Goal: Transaction & Acquisition: Subscribe to service/newsletter

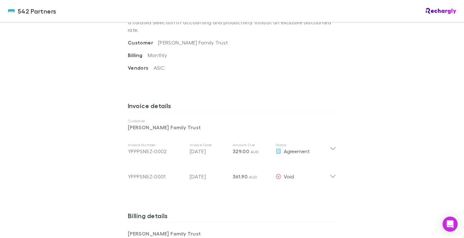
scroll to position [258, 0]
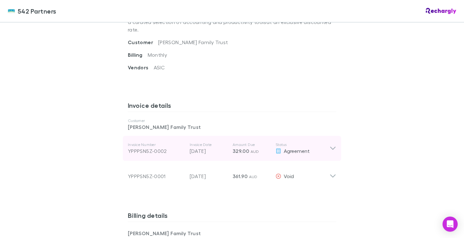
click at [256, 149] on span "AUD" at bounding box center [254, 151] width 9 height 5
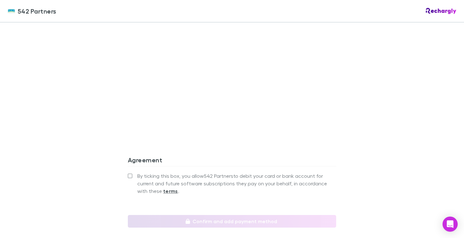
scroll to position [661, 0]
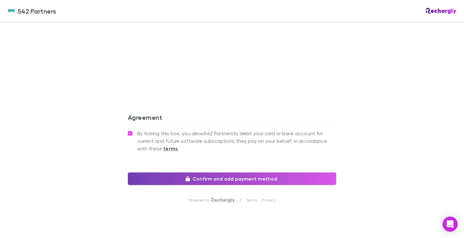
click at [245, 173] on button "Confirm and add payment method" at bounding box center [232, 179] width 208 height 13
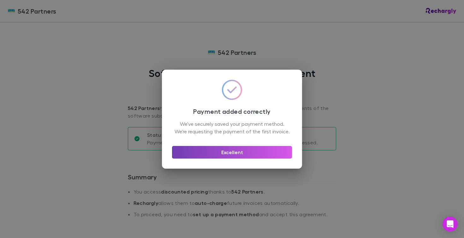
click at [230, 156] on button "Excellent" at bounding box center [232, 152] width 120 height 13
